Goal: Task Accomplishment & Management: Use online tool/utility

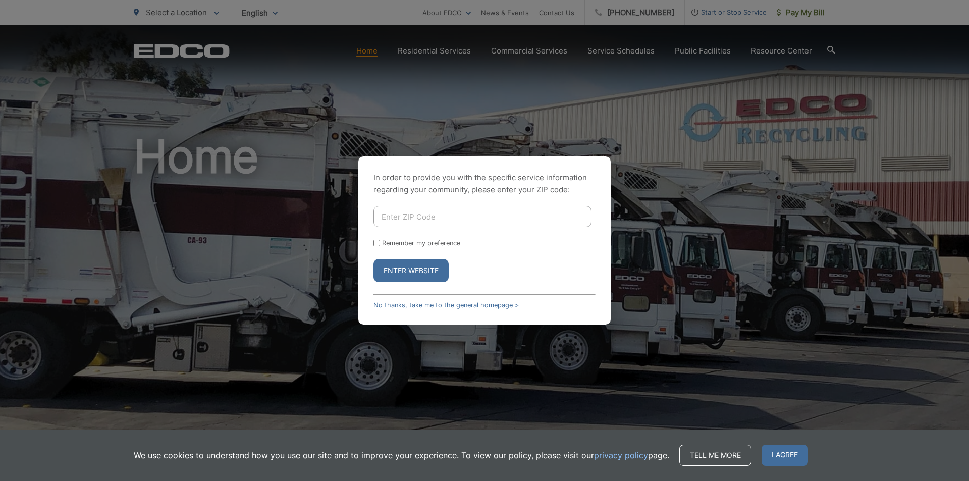
click at [402, 220] on input "Enter ZIP Code" at bounding box center [482, 216] width 218 height 21
type input "91978"
click at [373, 259] on button "Enter Website" at bounding box center [410, 270] width 75 height 23
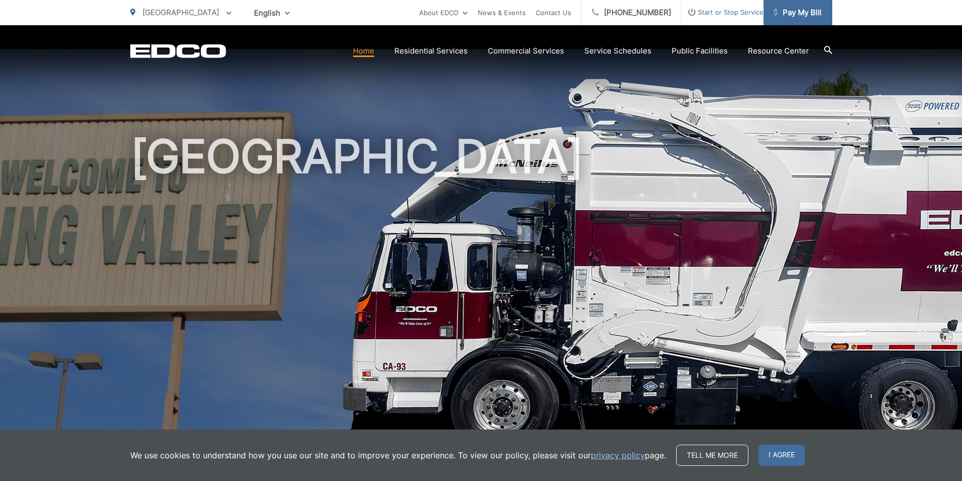
click at [789, 15] on span "Pay My Bill" at bounding box center [797, 13] width 48 height 12
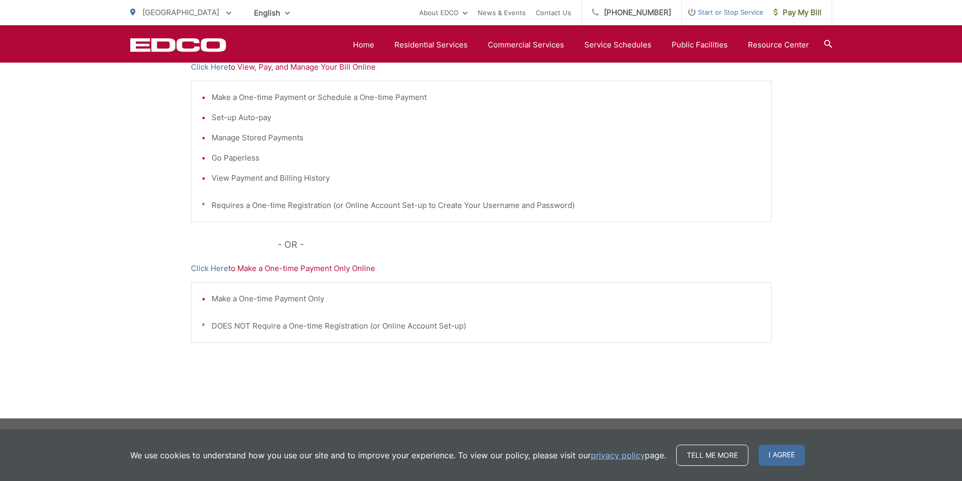
scroll to position [136, 0]
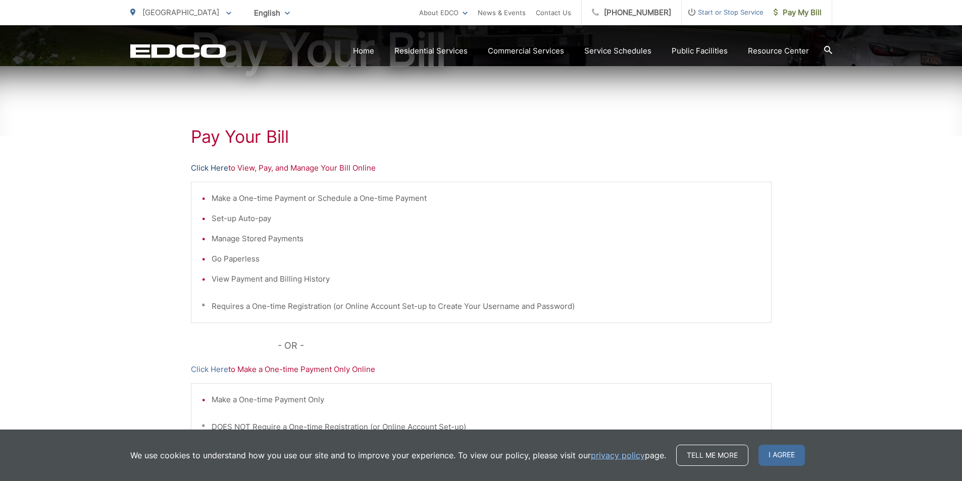
click at [209, 165] on link "Click Here" at bounding box center [209, 168] width 37 height 12
